Goal: Information Seeking & Learning: Learn about a topic

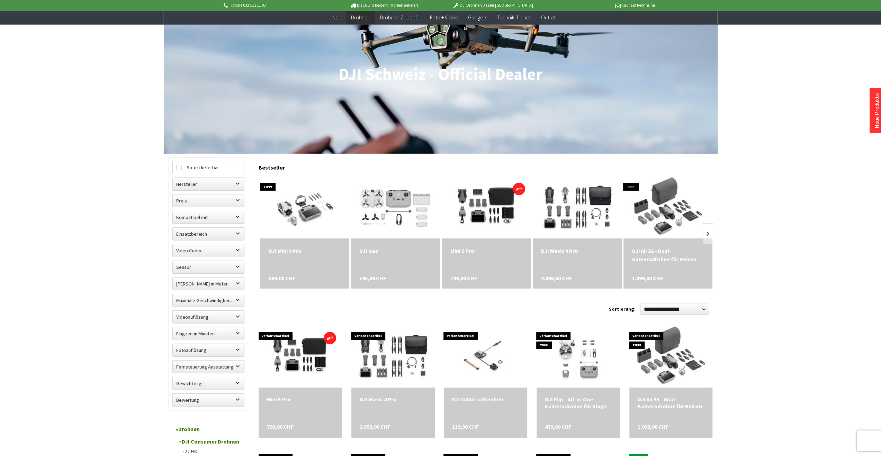
scroll to position [104, 0]
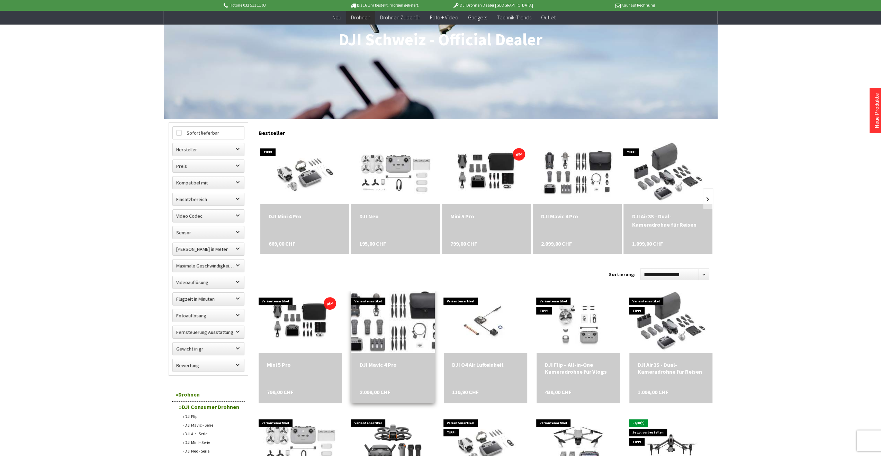
click at [405, 312] on img at bounding box center [393, 321] width 116 height 87
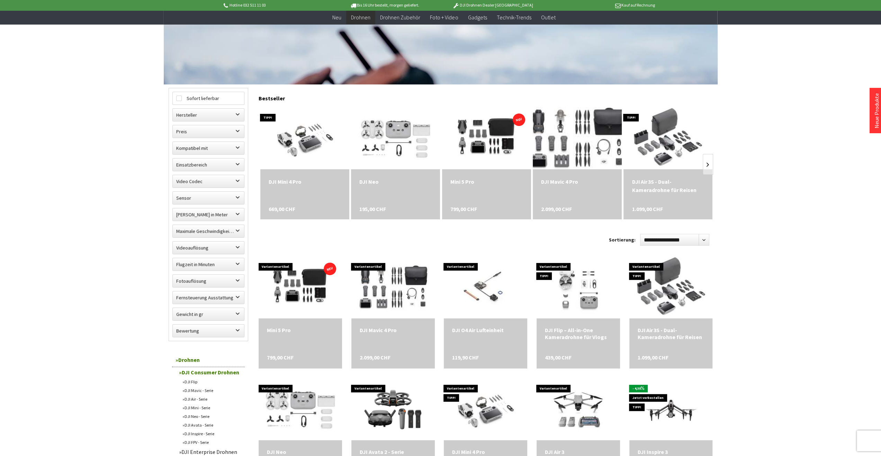
click at [583, 137] on img at bounding box center [577, 138] width 116 height 87
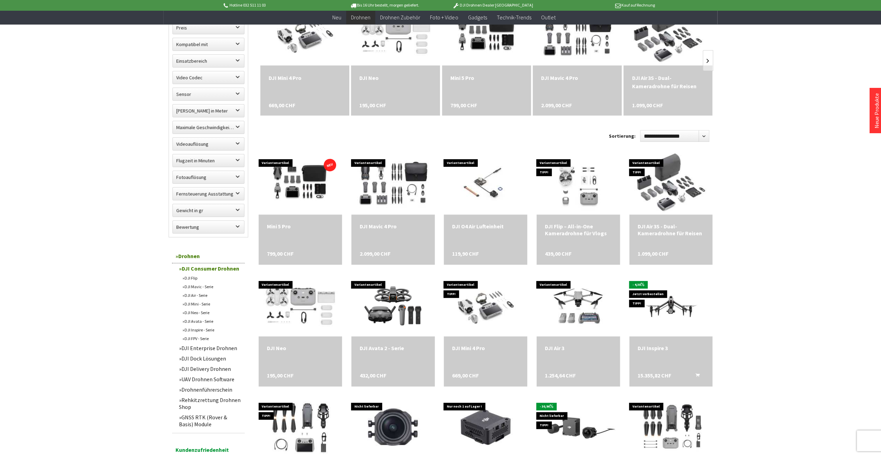
scroll to position [381, 0]
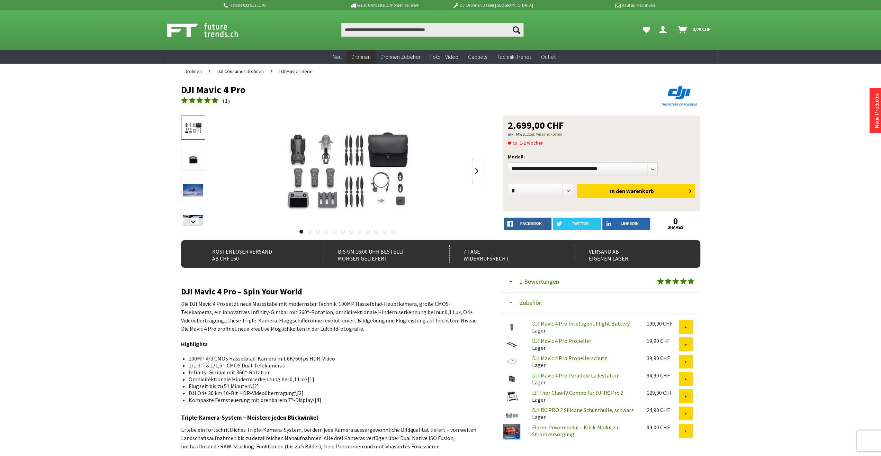
click at [479, 171] on link at bounding box center [477, 171] width 10 height 24
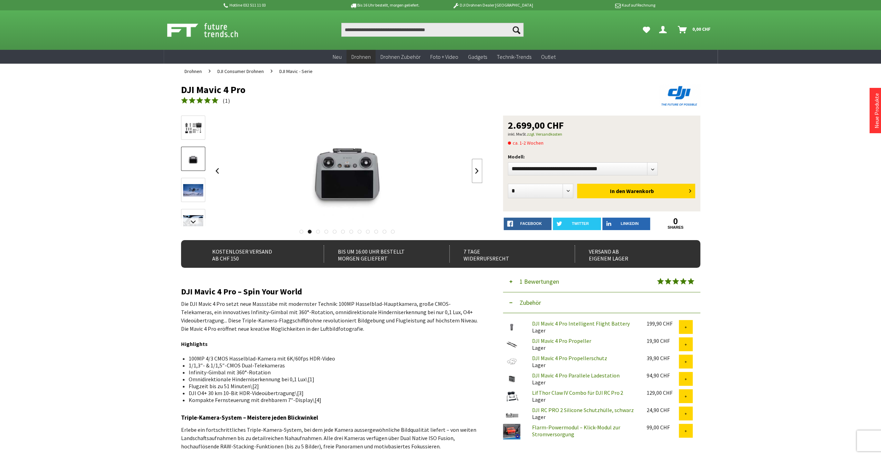
click at [479, 171] on link at bounding box center [477, 171] width 10 height 24
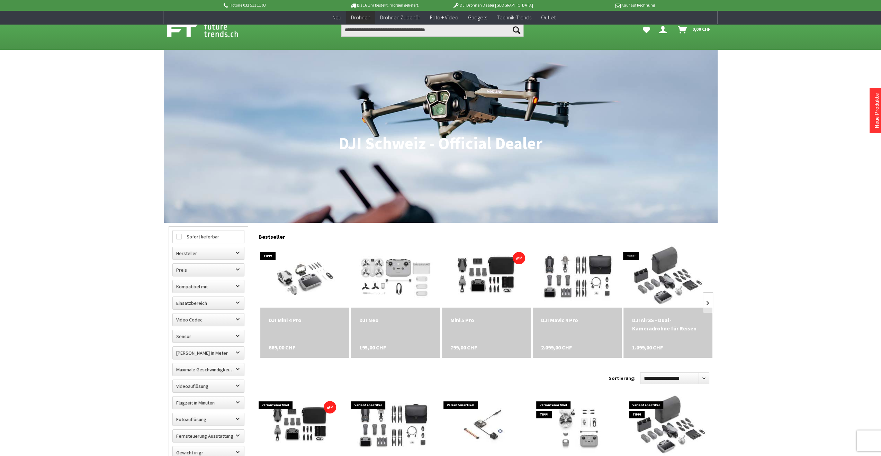
scroll to position [242, 0]
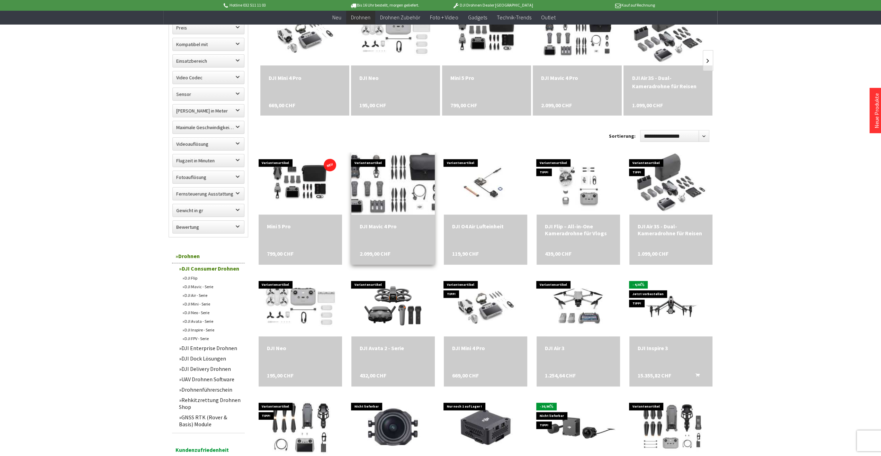
click at [368, 166] on img at bounding box center [393, 183] width 116 height 87
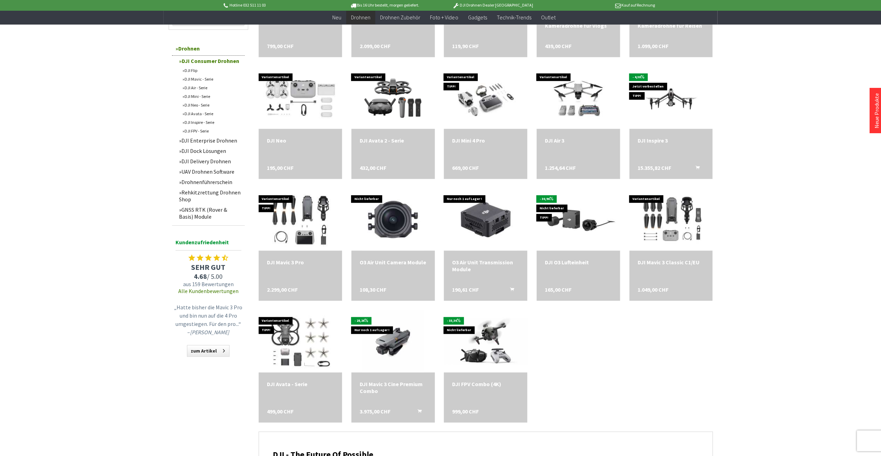
scroll to position [485, 0]
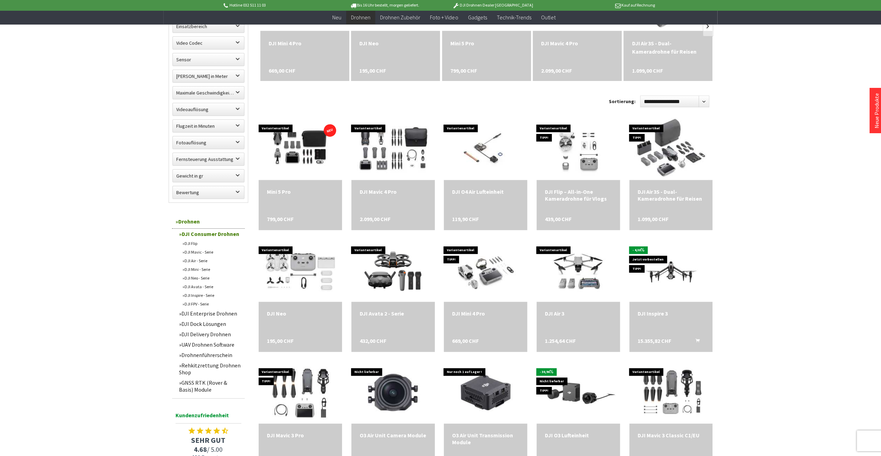
scroll to position [104, 0]
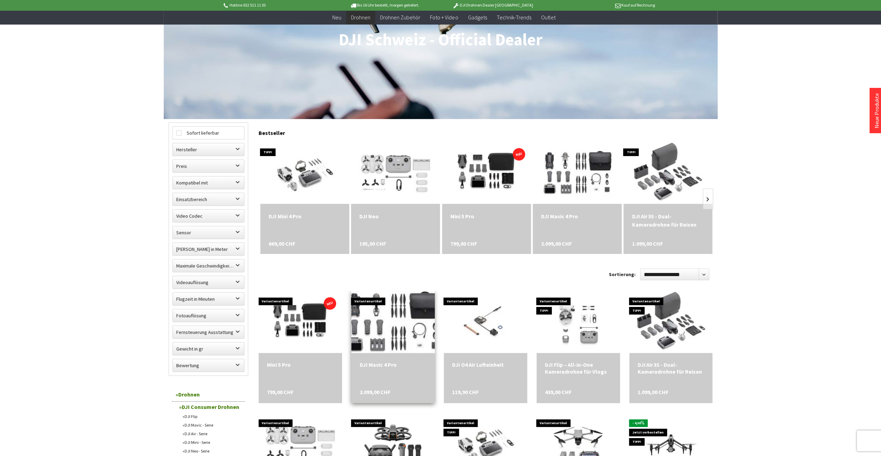
click at [416, 323] on img at bounding box center [393, 321] width 116 height 87
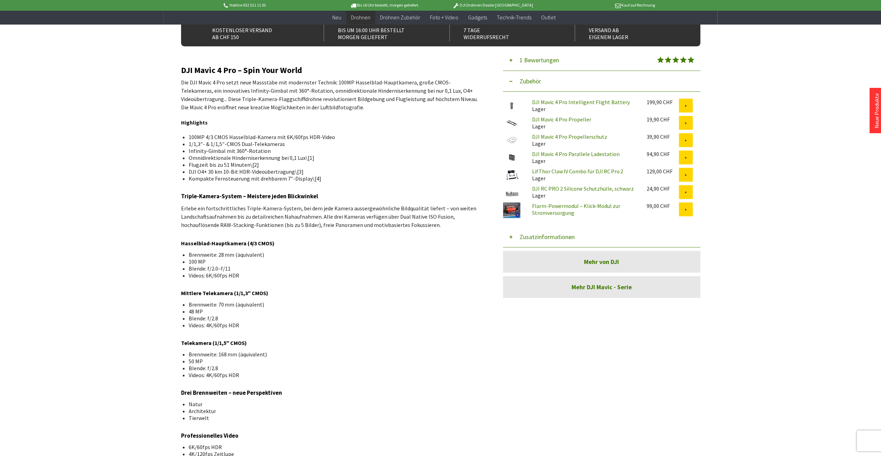
scroll to position [346, 0]
